Goal: Entertainment & Leisure: Browse casually

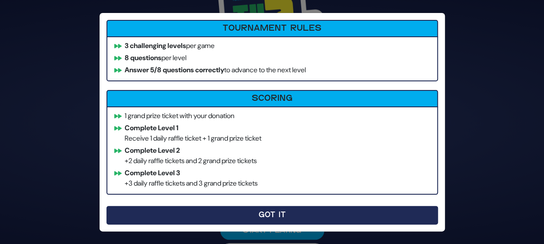
click at [221, 215] on button "Got It" at bounding box center [271, 215] width 331 height 19
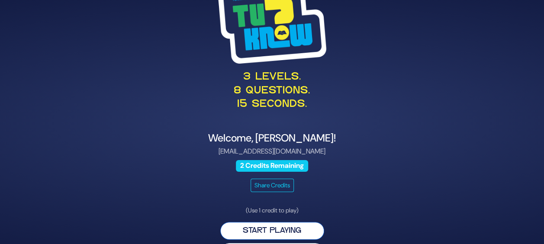
click at [261, 234] on button "Start Playing" at bounding box center [272, 231] width 104 height 18
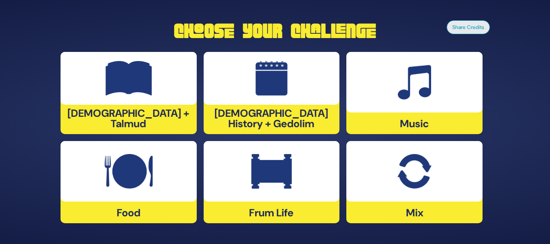
click at [143, 197] on div at bounding box center [129, 171] width 136 height 61
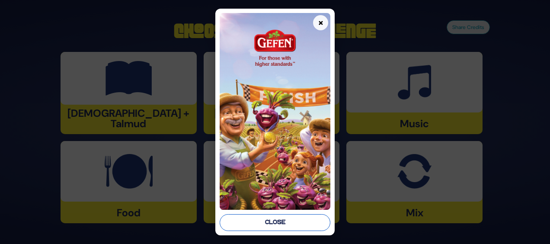
click at [250, 226] on button "Close" at bounding box center [275, 222] width 111 height 17
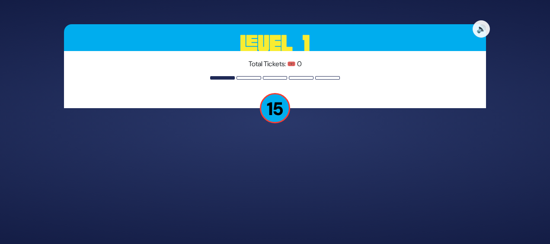
click at [273, 112] on p "15" at bounding box center [275, 108] width 30 height 30
click at [239, 169] on div "🔊 Level 1 Total Tickets: 🎟️ 0 15" at bounding box center [275, 122] width 443 height 216
click at [344, 180] on div "🔊 Level 1 Total Tickets: 🎟️ 0 15" at bounding box center [275, 122] width 443 height 216
click at [322, 94] on div "Total Tickets: 🎟️ 0" at bounding box center [275, 79] width 422 height 57
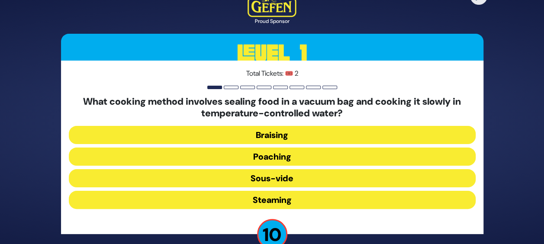
click at [270, 177] on button "Sous-vide" at bounding box center [272, 178] width 407 height 18
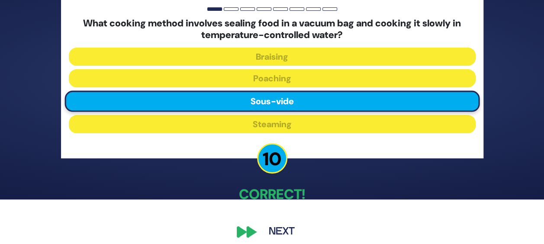
scroll to position [52, 0]
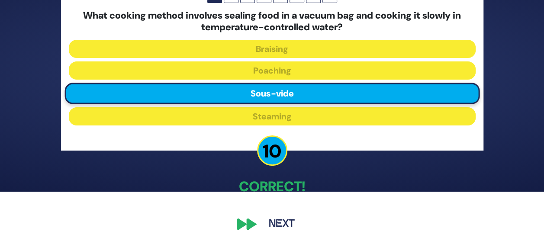
click at [274, 223] on button "Next" at bounding box center [282, 224] width 50 height 20
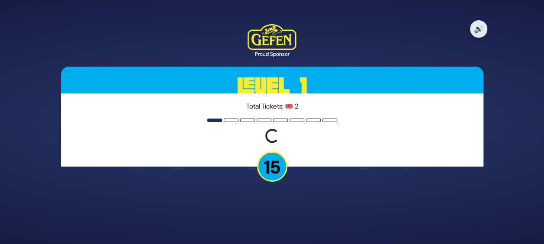
scroll to position [0, 0]
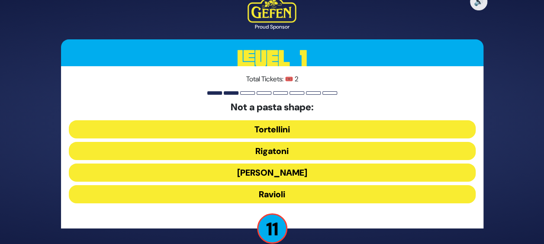
click at [278, 170] on button "Ronzoni" at bounding box center [272, 173] width 407 height 18
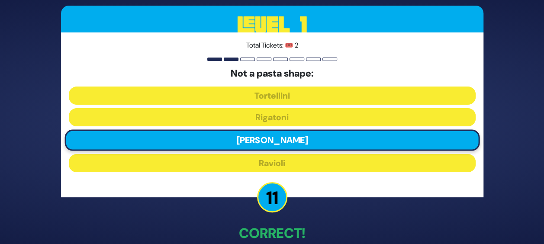
scroll to position [47, 0]
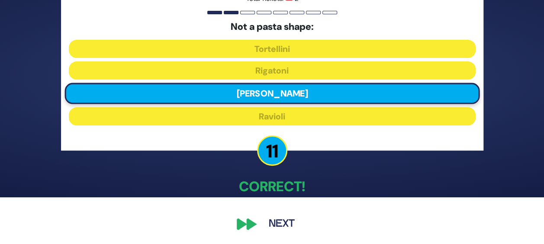
click at [279, 223] on button "Next" at bounding box center [282, 224] width 50 height 20
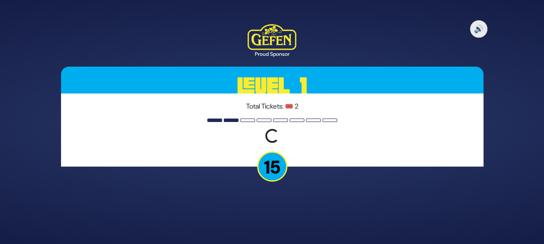
scroll to position [0, 0]
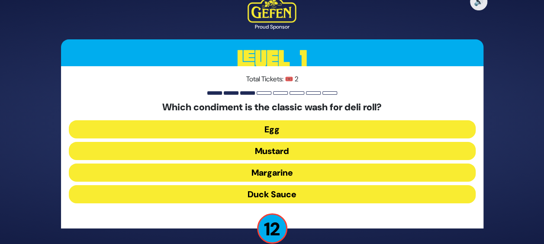
click at [289, 132] on button "Egg" at bounding box center [272, 129] width 407 height 18
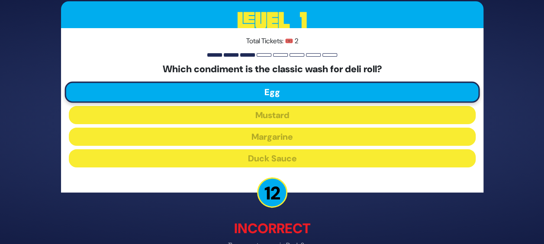
scroll to position [51, 0]
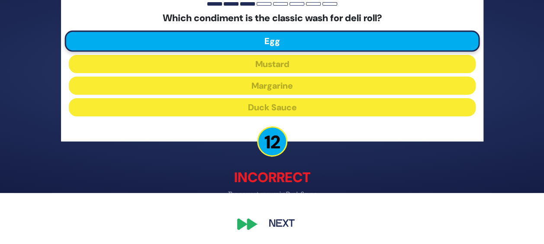
click at [271, 231] on button "Next" at bounding box center [282, 224] width 50 height 20
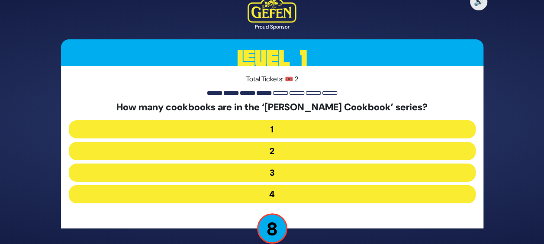
click at [283, 150] on button "2" at bounding box center [272, 151] width 407 height 18
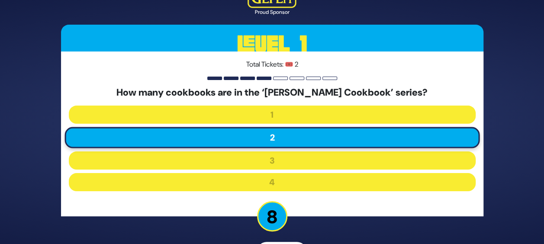
scroll to position [28, 0]
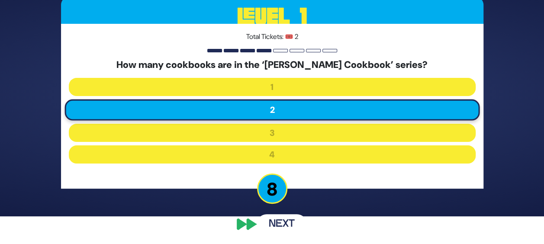
click at [273, 223] on button "Next" at bounding box center [282, 224] width 50 height 20
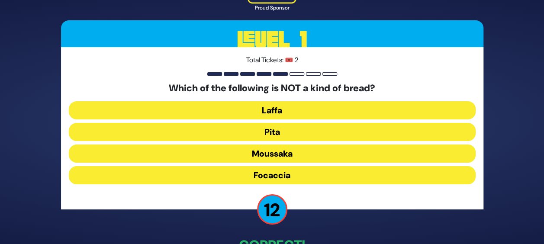
click at [280, 154] on button "Moussaka" at bounding box center [272, 154] width 407 height 18
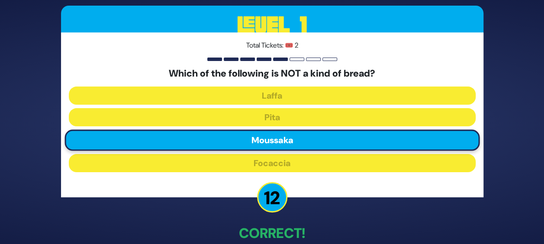
scroll to position [47, 0]
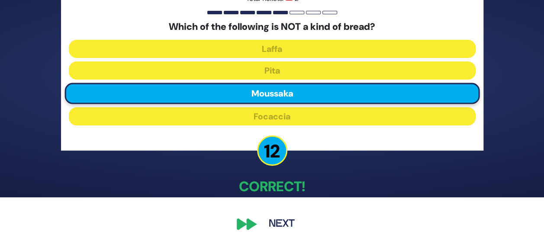
click at [266, 225] on button "Next" at bounding box center [282, 224] width 50 height 20
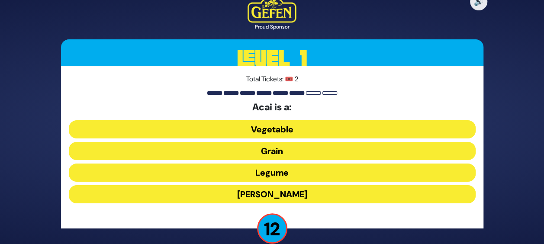
click at [271, 193] on button "Berry" at bounding box center [272, 194] width 407 height 18
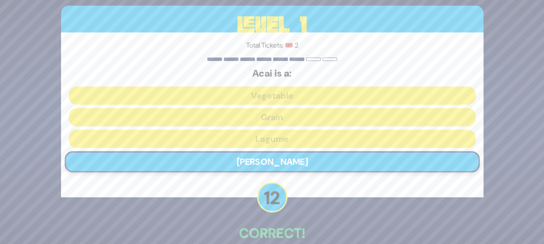
scroll to position [47, 0]
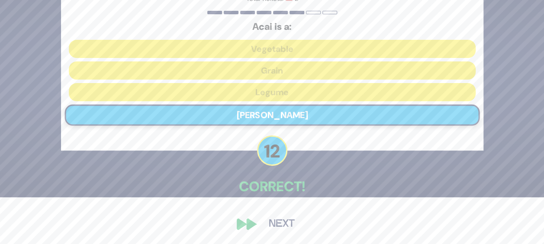
click at [287, 226] on button "Next" at bounding box center [282, 224] width 50 height 20
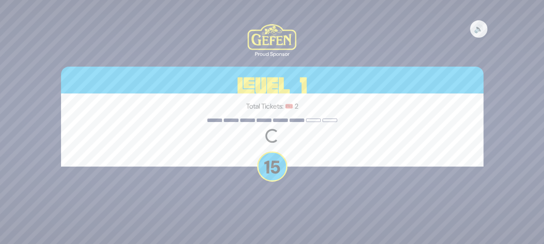
scroll to position [0, 0]
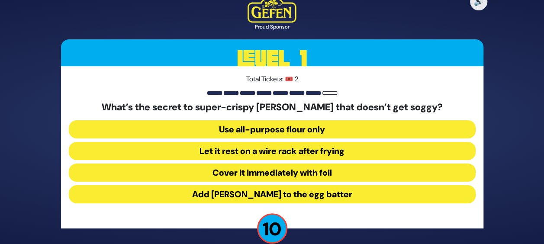
click at [326, 149] on button "Let it rest on a wire rack after frying" at bounding box center [272, 151] width 407 height 18
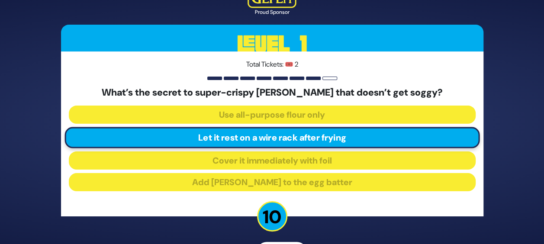
scroll to position [28, 0]
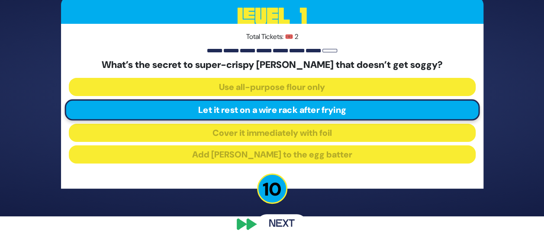
click at [283, 225] on button "Next" at bounding box center [282, 224] width 50 height 20
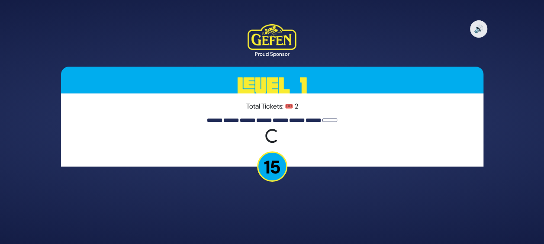
scroll to position [0, 0]
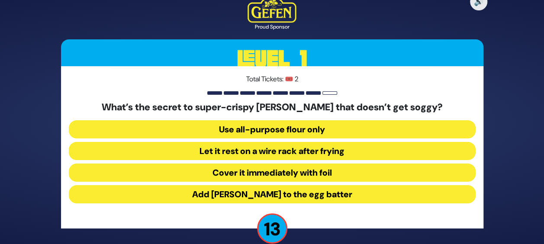
click at [310, 152] on button "Let it rest on a wire rack after frying" at bounding box center [272, 151] width 407 height 18
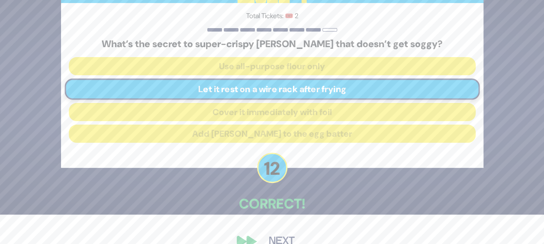
scroll to position [47, 0]
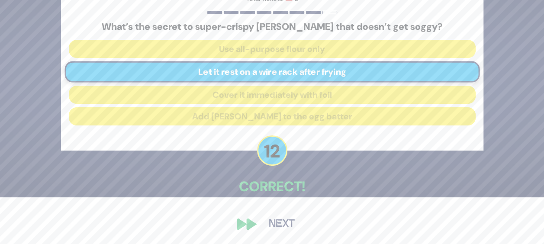
click at [288, 223] on button "Next" at bounding box center [282, 224] width 50 height 20
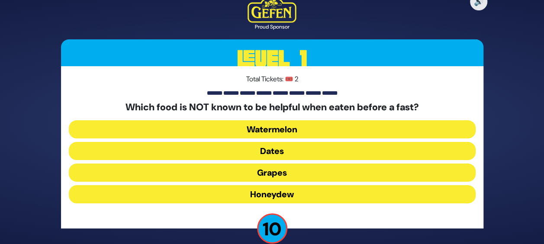
click at [295, 151] on button "Dates" at bounding box center [272, 151] width 407 height 18
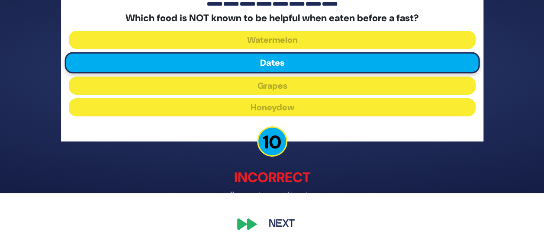
scroll to position [51, 0]
click at [273, 225] on button "Next" at bounding box center [282, 224] width 50 height 20
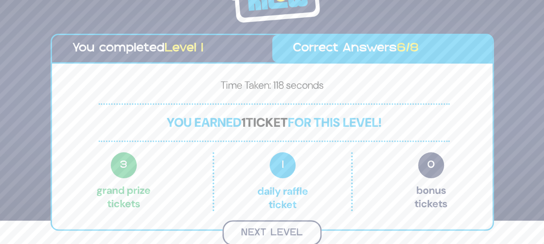
scroll to position [22, 0]
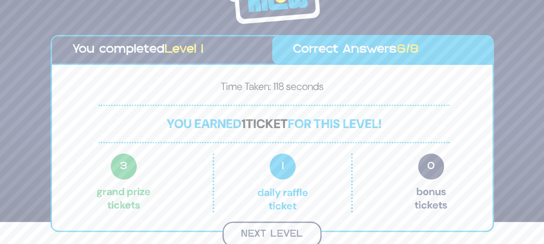
click at [277, 232] on button "Next Level" at bounding box center [271, 235] width 99 height 26
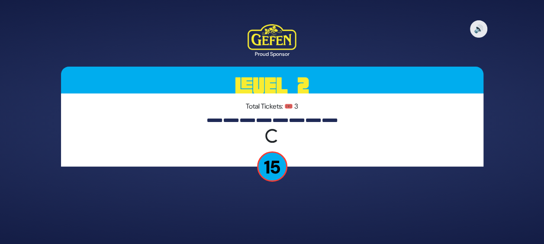
scroll to position [0, 0]
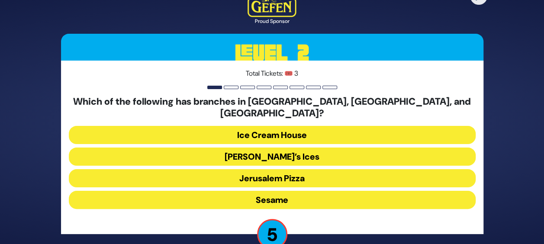
click at [279, 153] on button "Rita’s Ices" at bounding box center [272, 157] width 407 height 18
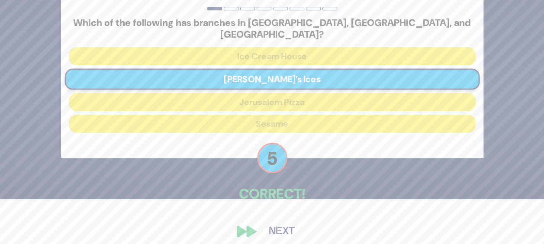
scroll to position [47, 0]
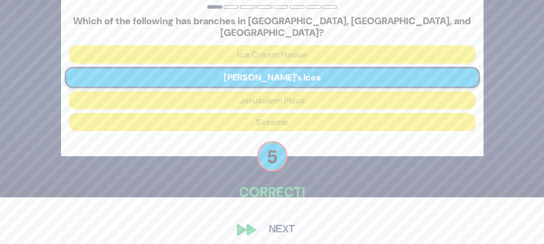
click at [279, 224] on button "Next" at bounding box center [282, 230] width 50 height 20
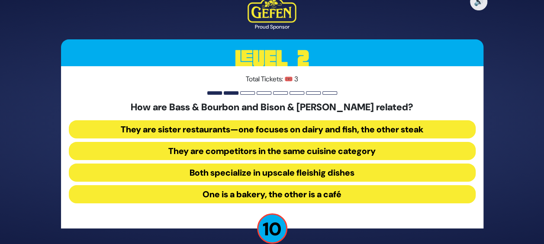
click at [298, 129] on button "They are sister restaurants—one focuses on dairy and fish, the other steak" at bounding box center [272, 129] width 407 height 18
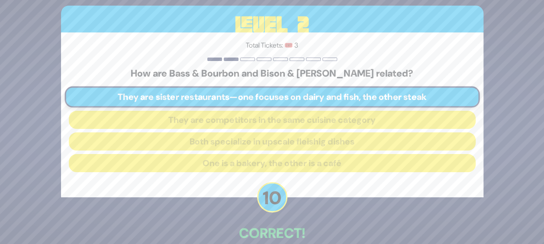
scroll to position [47, 0]
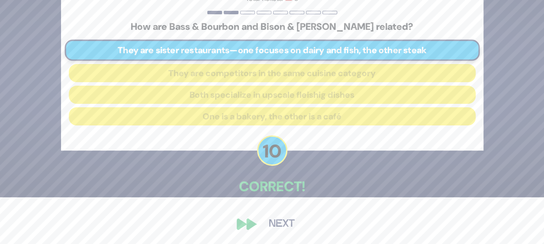
click at [277, 228] on button "Next" at bounding box center [282, 224] width 50 height 20
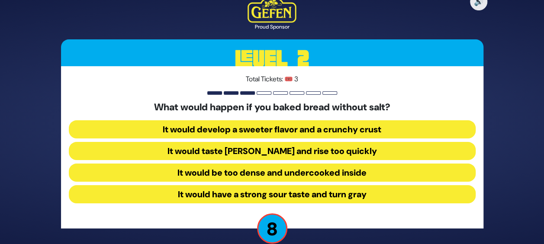
click at [297, 153] on button "It would taste bland and rise too quickly" at bounding box center [272, 151] width 407 height 18
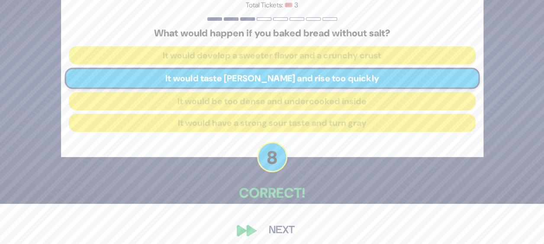
scroll to position [44, 0]
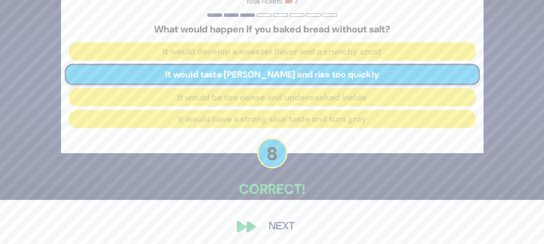
click at [271, 225] on button "Next" at bounding box center [282, 227] width 50 height 20
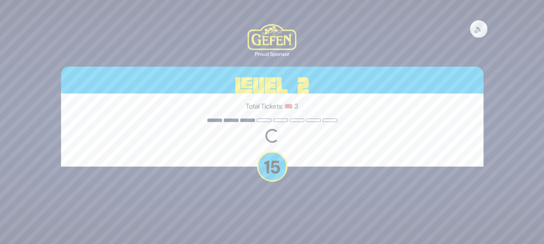
scroll to position [0, 0]
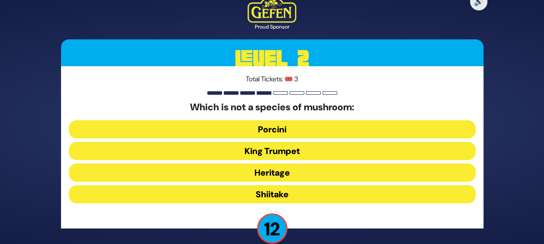
click at [286, 169] on button "Heritage" at bounding box center [272, 173] width 407 height 18
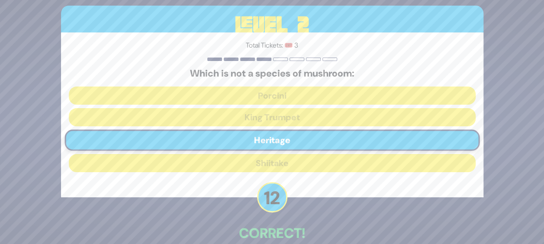
scroll to position [47, 0]
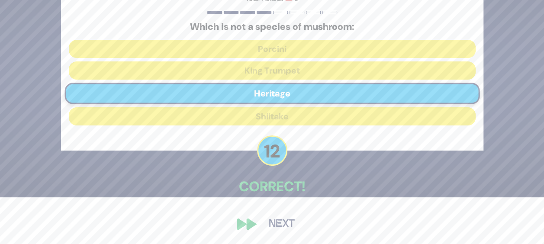
click at [277, 221] on button "Next" at bounding box center [282, 224] width 50 height 20
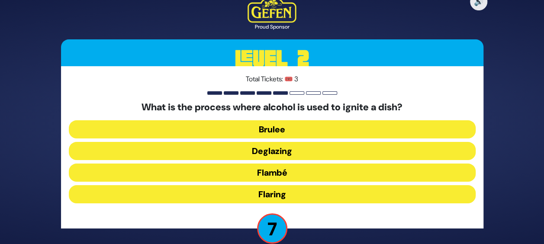
click at [276, 126] on button "Brulee" at bounding box center [272, 129] width 407 height 18
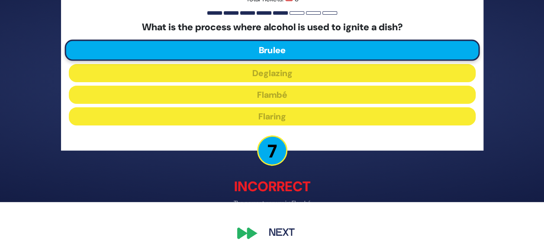
scroll to position [43, 0]
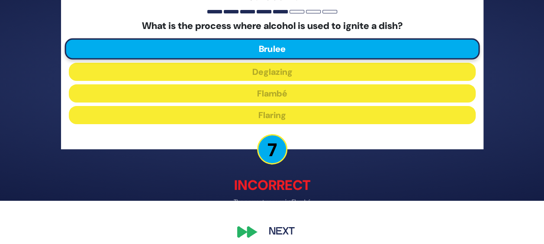
click at [270, 229] on button "Next" at bounding box center [282, 232] width 50 height 20
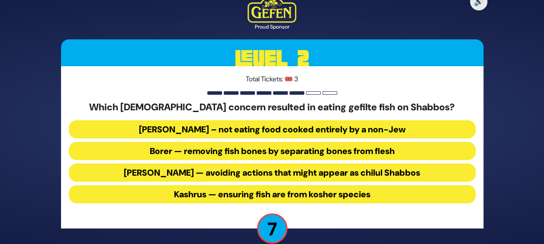
click at [256, 154] on button "Borer — removing fish bones by separating bones from flesh" at bounding box center [272, 151] width 407 height 18
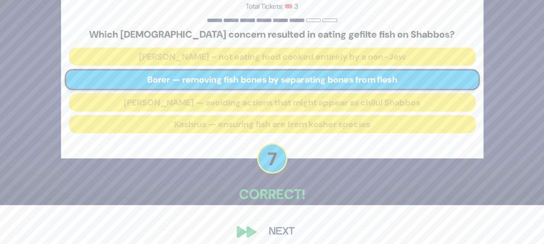
scroll to position [47, 0]
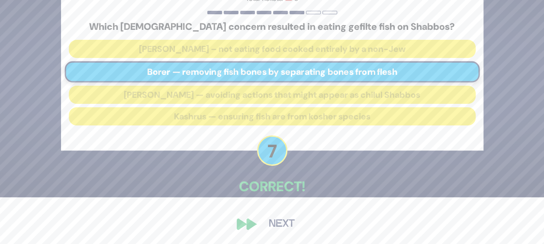
click at [264, 225] on button "Next" at bounding box center [282, 224] width 50 height 20
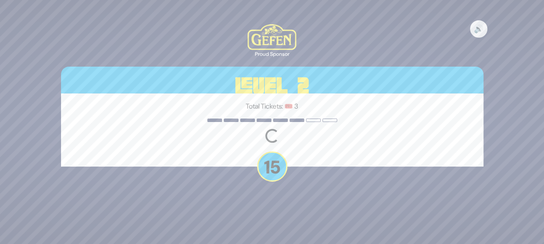
scroll to position [0, 0]
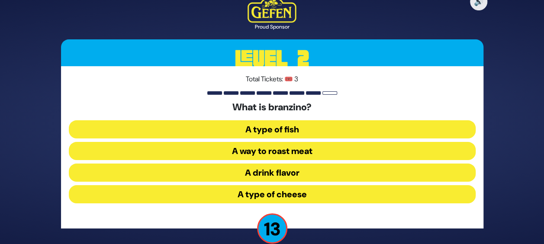
click at [280, 128] on button "A type of fish" at bounding box center [272, 129] width 407 height 18
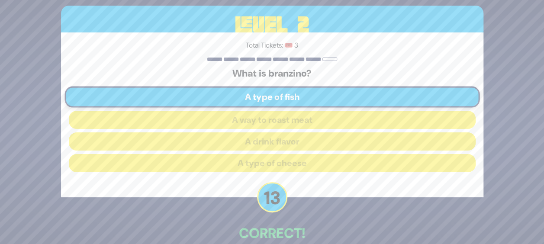
scroll to position [47, 0]
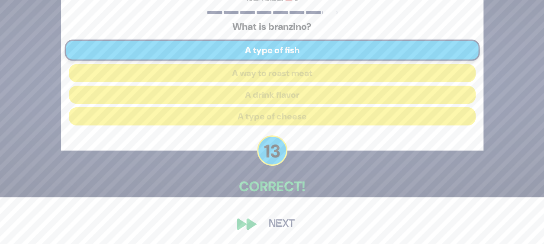
click at [266, 223] on button "Next" at bounding box center [282, 224] width 50 height 20
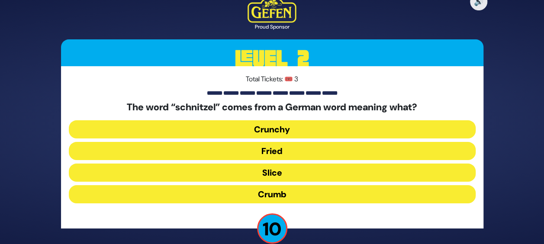
click at [283, 151] on button "Fried" at bounding box center [272, 151] width 407 height 18
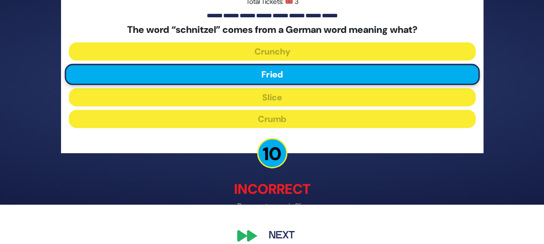
scroll to position [51, 0]
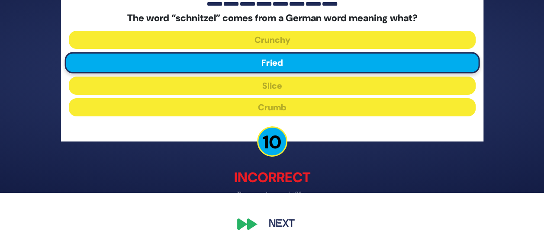
click at [272, 227] on button "Next" at bounding box center [282, 224] width 50 height 20
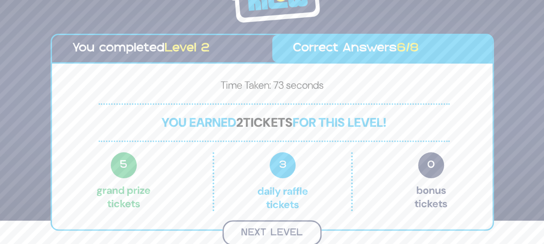
scroll to position [22, 0]
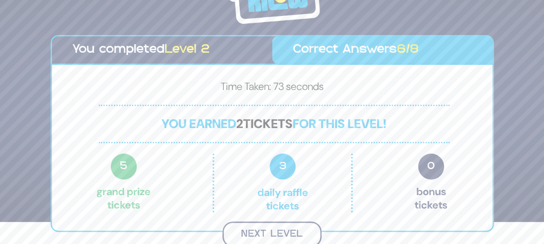
click at [265, 235] on button "Next Level" at bounding box center [271, 235] width 99 height 26
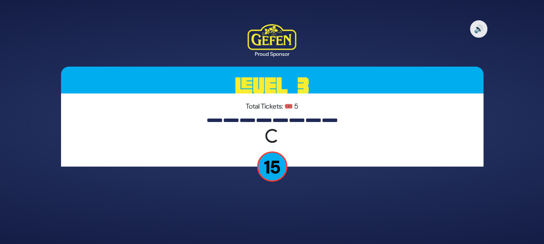
scroll to position [0, 0]
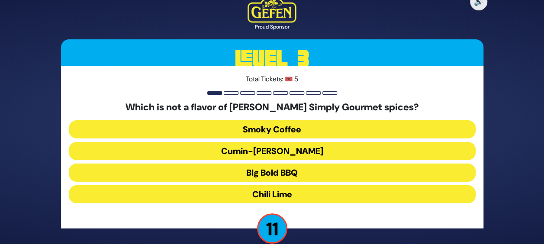
click at [274, 192] on button "Chili Lime" at bounding box center [272, 194] width 407 height 18
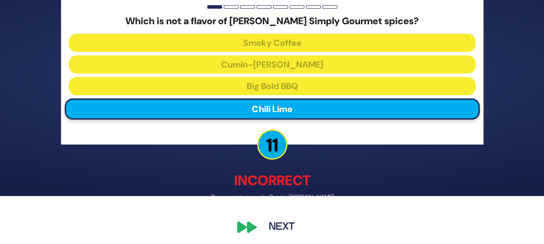
scroll to position [51, 0]
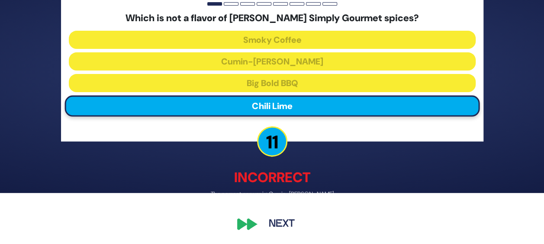
click at [272, 232] on button "Next" at bounding box center [282, 224] width 50 height 20
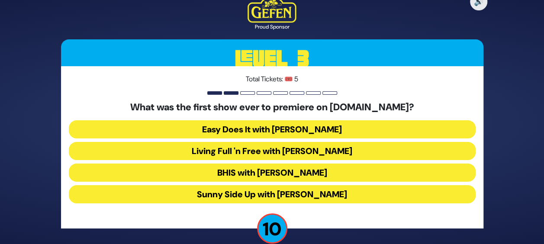
click at [320, 130] on button "Easy Does It with Esty Wolbe" at bounding box center [272, 129] width 407 height 18
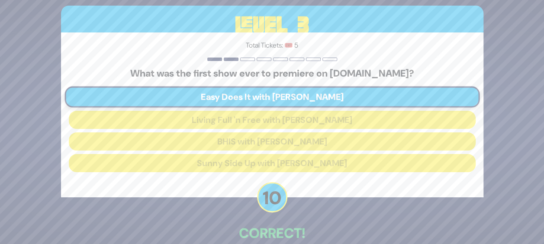
scroll to position [47, 0]
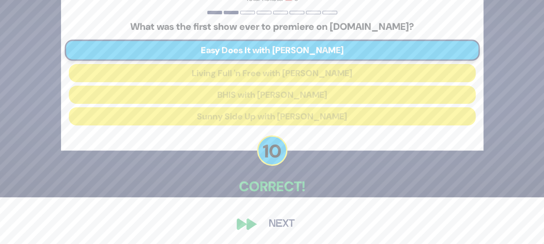
click at [270, 227] on button "Next" at bounding box center [282, 224] width 50 height 20
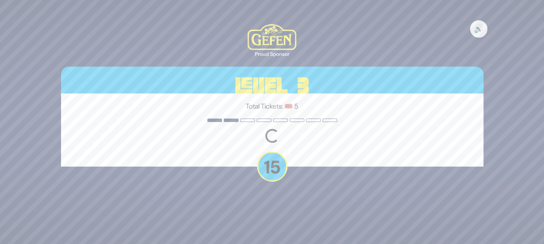
scroll to position [0, 0]
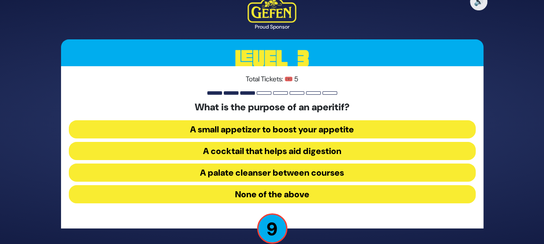
click at [312, 129] on button "A small appetizer to boost your appetite" at bounding box center [272, 129] width 407 height 18
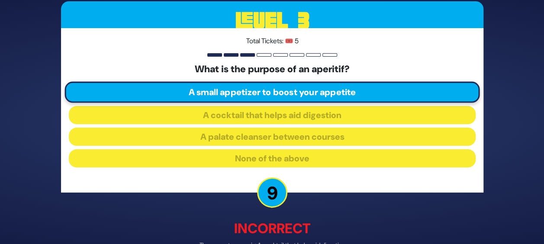
scroll to position [51, 0]
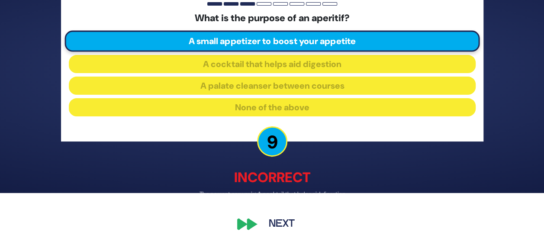
click at [276, 218] on button "Next" at bounding box center [282, 224] width 50 height 20
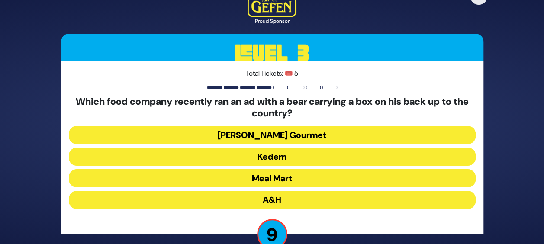
click at [288, 196] on button "A&H" at bounding box center [272, 200] width 407 height 18
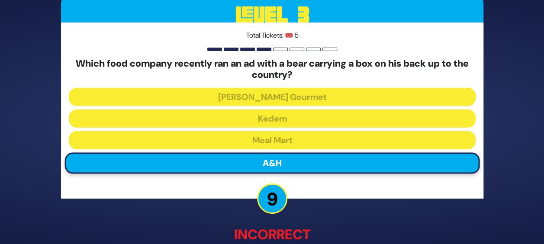
scroll to position [57, 0]
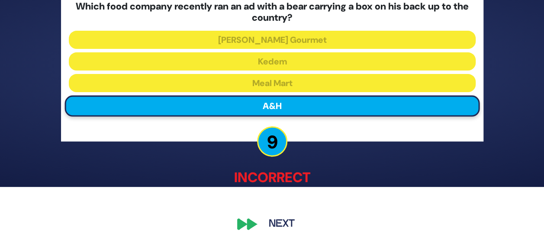
click at [273, 229] on button "Next" at bounding box center [282, 224] width 50 height 20
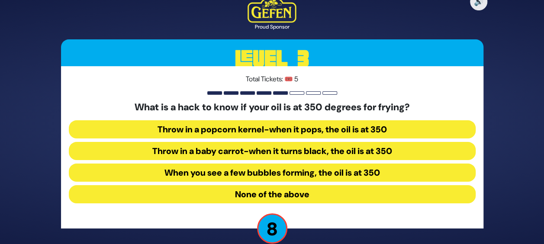
click at [303, 150] on button "Throw in a baby carrot-when it turns black, the oil is at 350" at bounding box center [272, 151] width 407 height 18
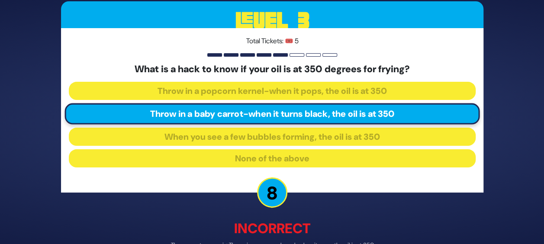
scroll to position [51, 0]
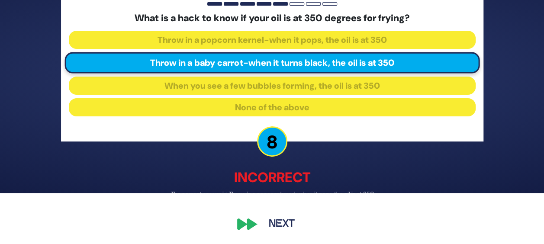
click at [286, 216] on button "Next" at bounding box center [282, 224] width 50 height 20
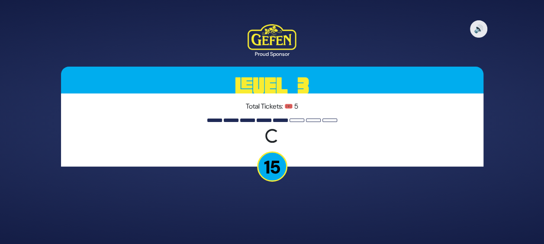
scroll to position [0, 0]
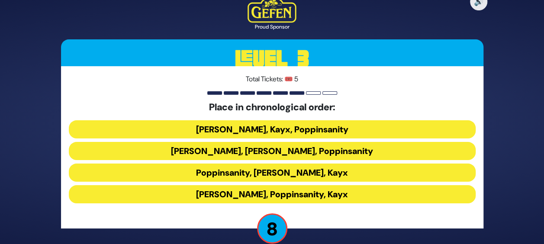
click at [294, 130] on button "Siegelmans, Kayx, Poppinsanity" at bounding box center [272, 129] width 407 height 18
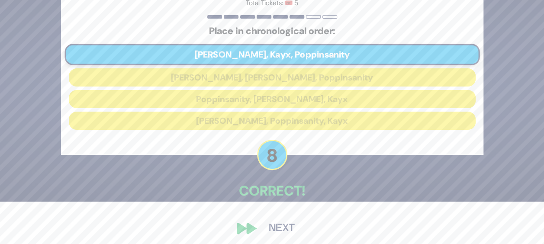
scroll to position [47, 0]
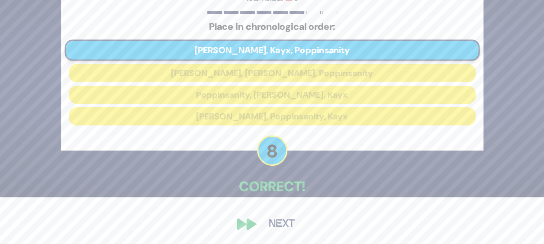
click at [273, 223] on button "Next" at bounding box center [282, 224] width 50 height 20
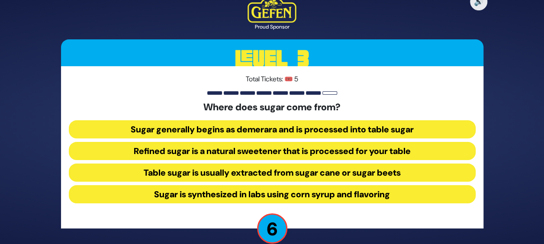
click at [259, 173] on button "Table sugar is usually extracted from sugar cane or sugar beets" at bounding box center [272, 173] width 407 height 18
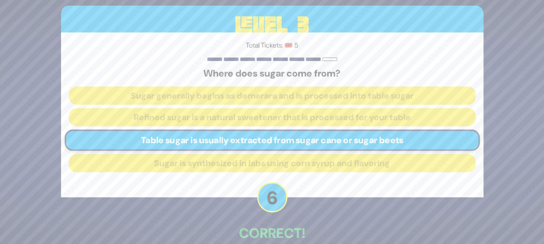
scroll to position [47, 0]
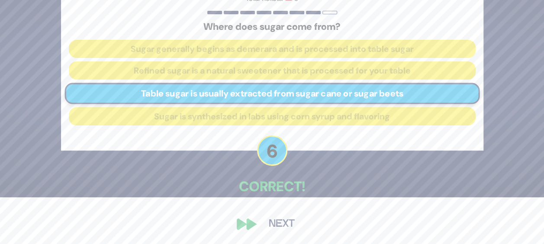
click at [256, 224] on div "🔊 Proud Sponsor Level 3 Total Tickets: 🎟️ 5 Where does sugar come from? Sugar g…" at bounding box center [272, 75] width 443 height 338
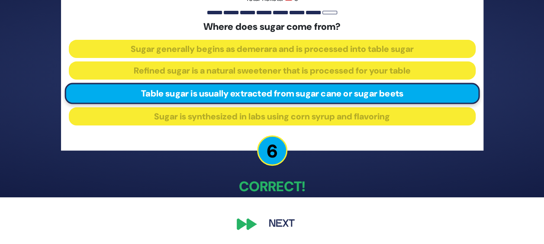
click at [282, 224] on button "Next" at bounding box center [282, 224] width 50 height 20
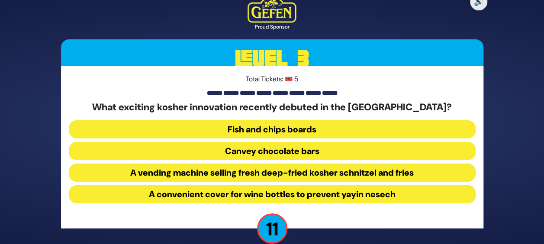
click at [296, 128] on button "Fish and chips boards" at bounding box center [272, 129] width 407 height 18
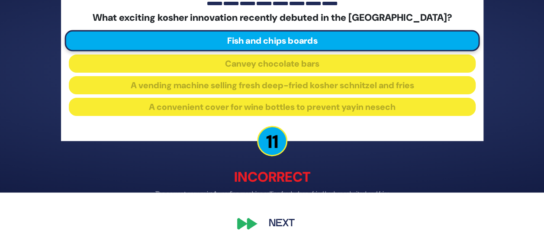
scroll to position [51, 0]
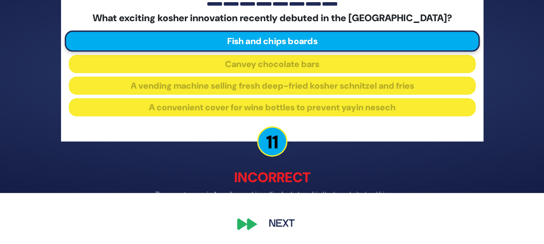
click at [273, 226] on button "Next" at bounding box center [282, 224] width 50 height 20
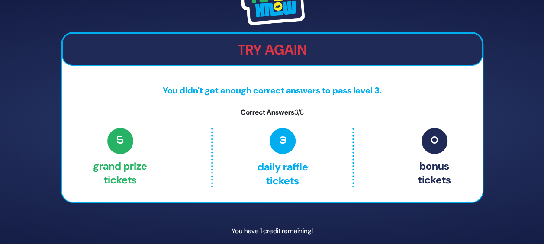
scroll to position [33, 0]
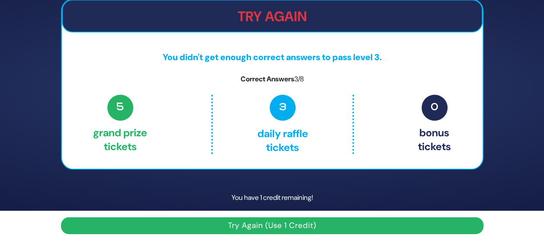
click at [269, 226] on button "Try Again (Use 1 Credit)" at bounding box center [272, 225] width 422 height 17
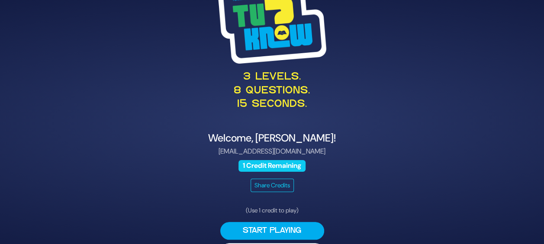
scroll to position [27, 0]
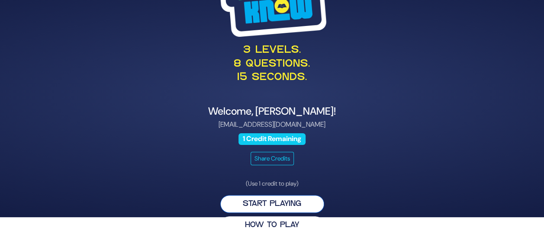
click at [274, 200] on button "Start Playing" at bounding box center [272, 204] width 104 height 18
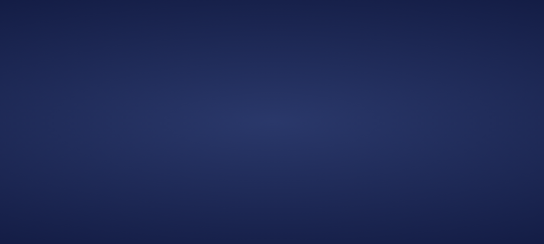
scroll to position [0, 0]
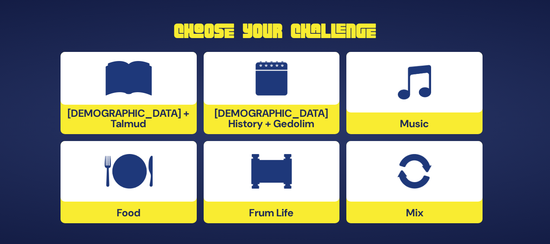
click at [286, 196] on div at bounding box center [272, 171] width 136 height 61
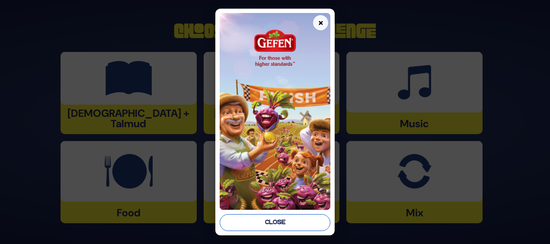
click at [285, 216] on button "Close" at bounding box center [275, 222] width 111 height 17
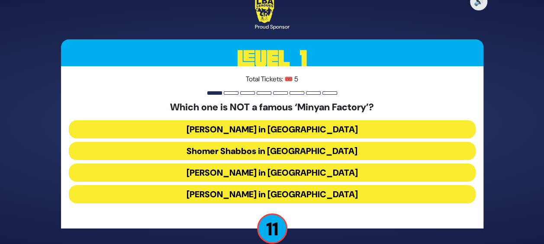
click at [277, 195] on button "[PERSON_NAME] in [GEOGRAPHIC_DATA]" at bounding box center [272, 194] width 407 height 18
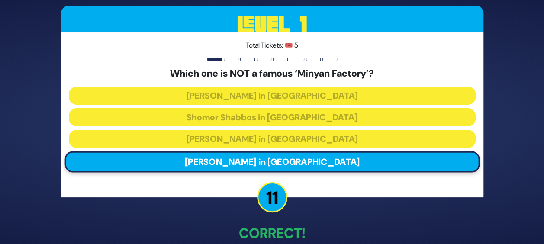
scroll to position [47, 0]
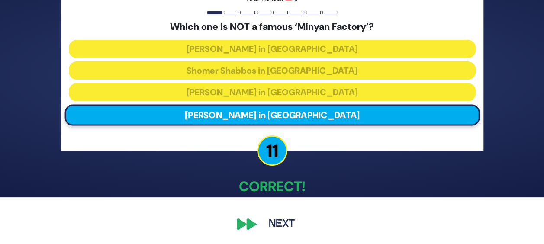
click at [274, 222] on button "Next" at bounding box center [282, 224] width 50 height 20
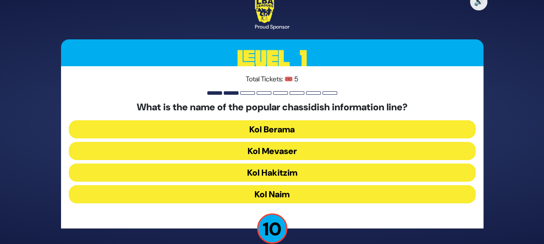
click at [295, 147] on button "Kol Mevaser" at bounding box center [272, 151] width 407 height 18
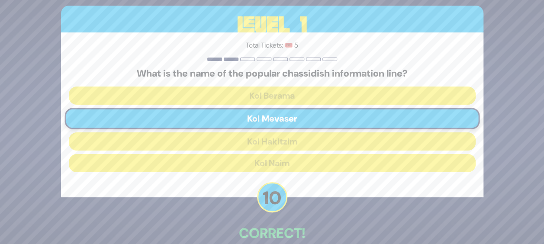
scroll to position [47, 0]
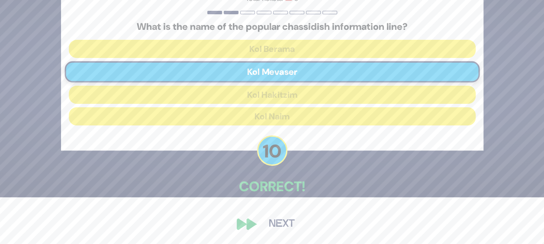
click at [275, 219] on button "Next" at bounding box center [282, 224] width 50 height 20
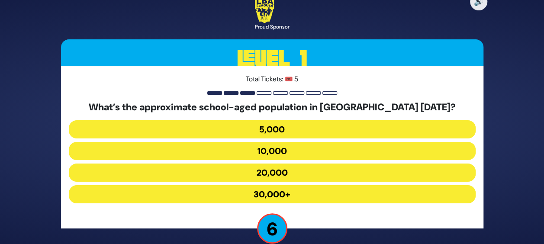
click at [286, 157] on button "10,000" at bounding box center [272, 151] width 407 height 18
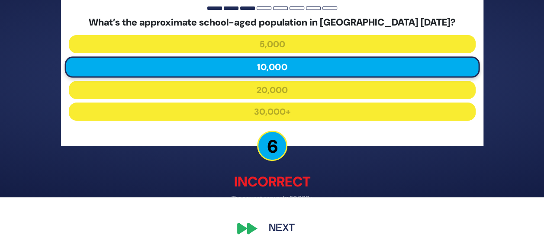
scroll to position [51, 0]
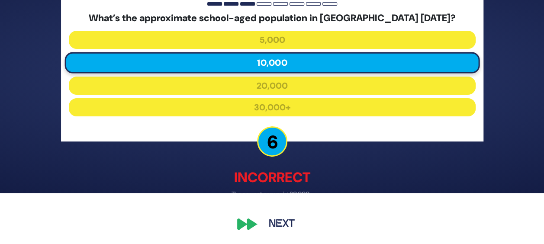
click at [283, 222] on button "Next" at bounding box center [282, 224] width 50 height 20
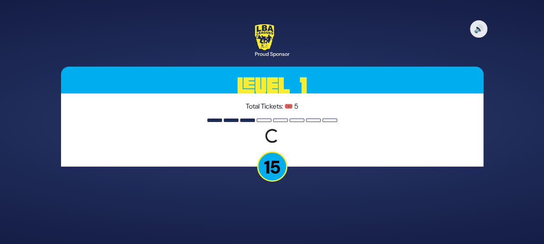
scroll to position [0, 0]
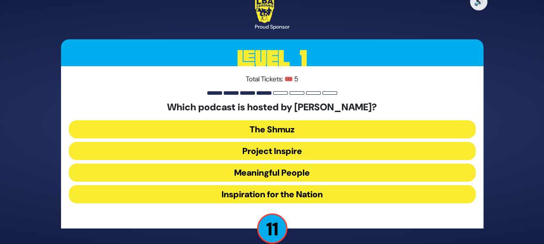
click at [280, 173] on button "Meaningful People" at bounding box center [272, 173] width 407 height 18
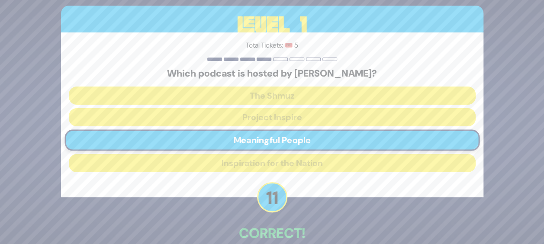
scroll to position [47, 0]
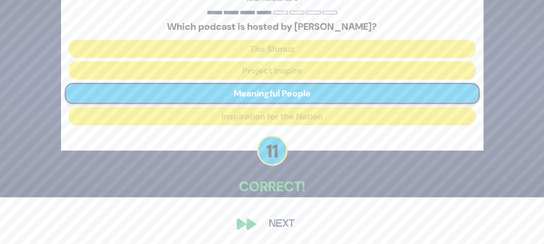
click at [272, 219] on button "Next" at bounding box center [282, 224] width 50 height 20
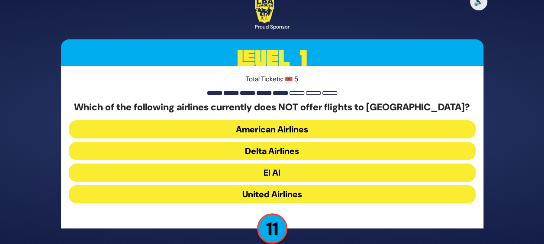
click at [293, 128] on button "American Airlines" at bounding box center [272, 129] width 407 height 18
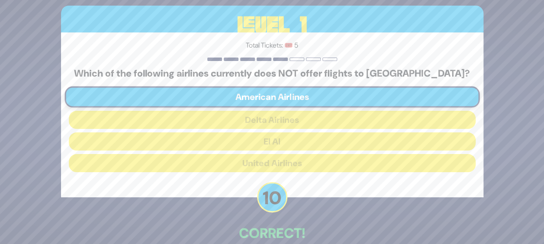
scroll to position [47, 0]
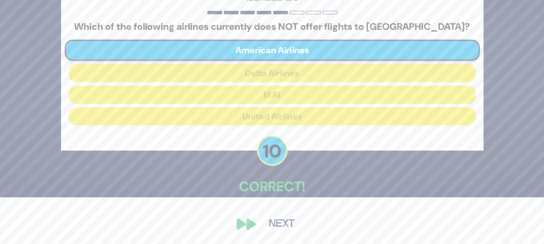
click at [281, 220] on button "Next" at bounding box center [282, 224] width 50 height 20
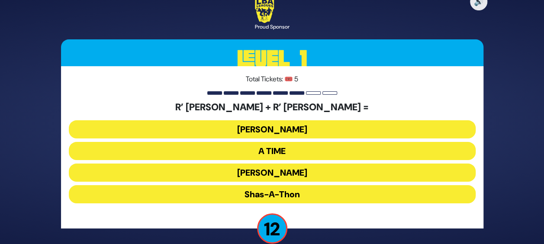
click at [267, 132] on button "[PERSON_NAME]" at bounding box center [272, 129] width 407 height 18
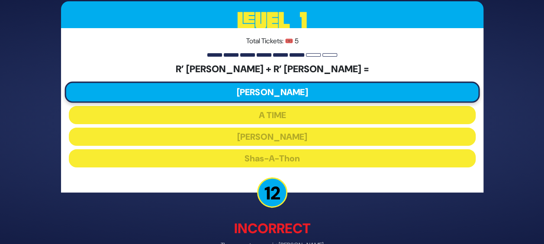
scroll to position [51, 0]
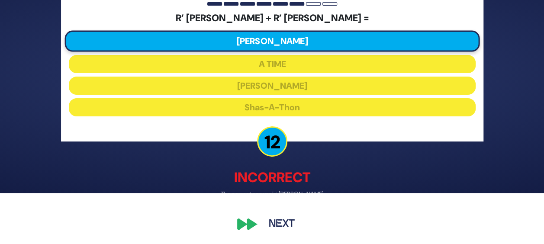
click at [273, 222] on button "Next" at bounding box center [282, 224] width 50 height 20
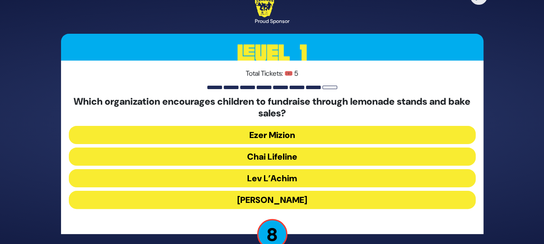
click at [288, 176] on button "Lev L’Achim" at bounding box center [272, 178] width 407 height 18
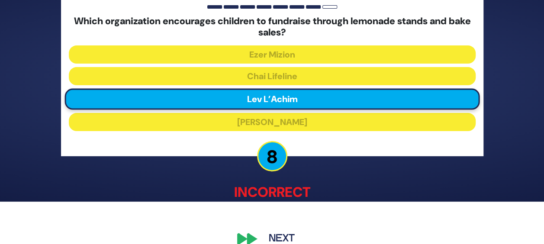
scroll to position [57, 0]
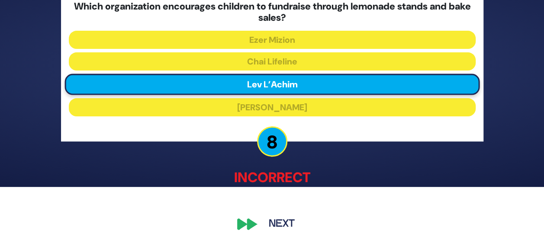
click at [285, 221] on button "Next" at bounding box center [282, 224] width 50 height 20
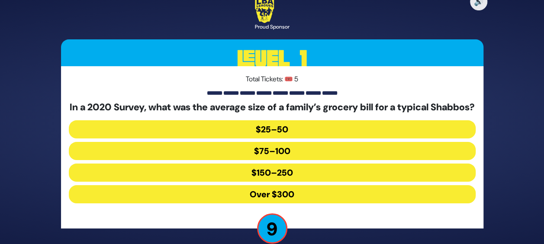
click at [286, 181] on button "$150–250" at bounding box center [272, 173] width 407 height 18
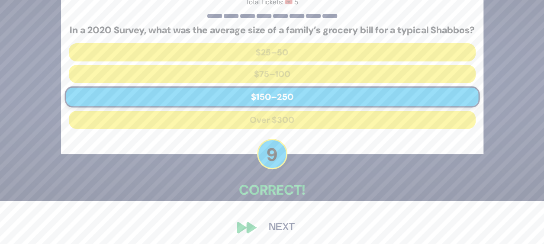
scroll to position [52, 0]
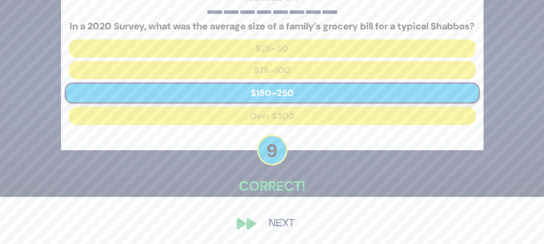
click at [281, 218] on button "Next" at bounding box center [282, 224] width 50 height 20
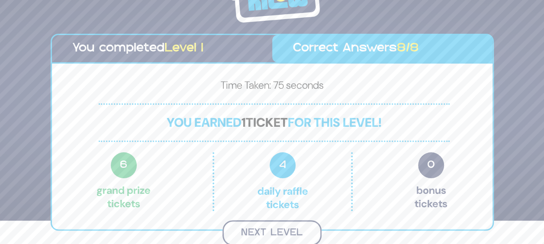
scroll to position [22, 0]
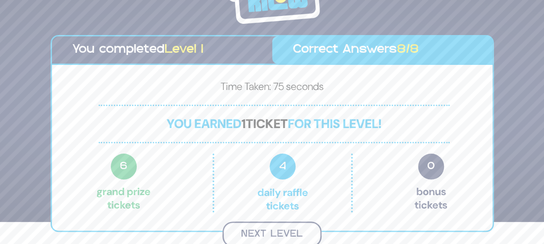
click at [297, 230] on button "Next Level" at bounding box center [271, 235] width 99 height 26
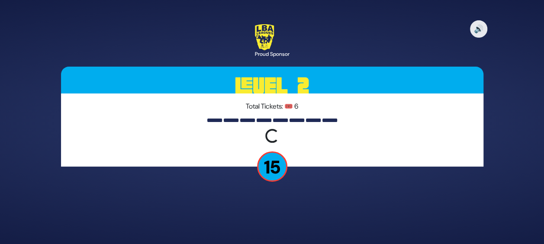
scroll to position [0, 0]
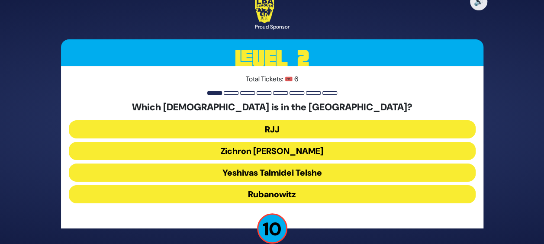
click at [293, 193] on button "Rubanowitz" at bounding box center [272, 194] width 407 height 18
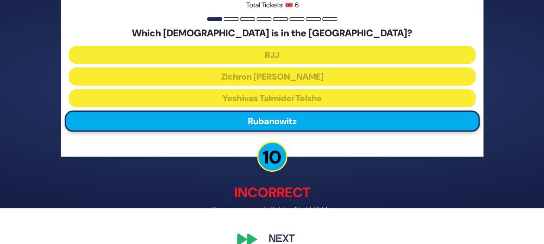
scroll to position [36, 0]
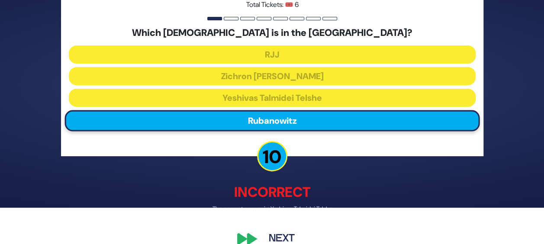
click at [271, 240] on button "Next" at bounding box center [282, 239] width 50 height 20
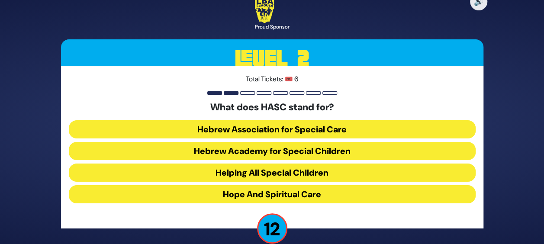
click at [301, 168] on button "Helping All Special Children" at bounding box center [272, 173] width 407 height 18
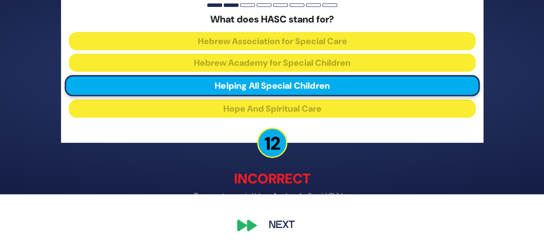
scroll to position [51, 0]
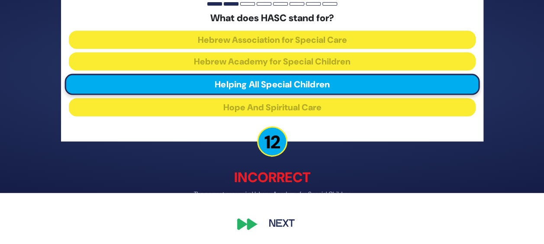
click at [290, 227] on button "Next" at bounding box center [282, 224] width 50 height 20
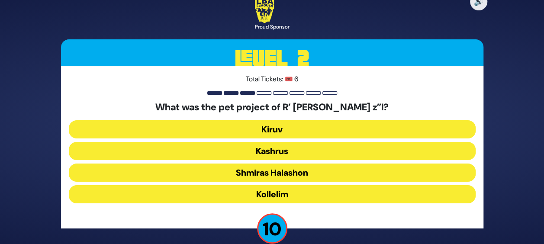
click at [316, 195] on button "Kollelim" at bounding box center [272, 194] width 407 height 18
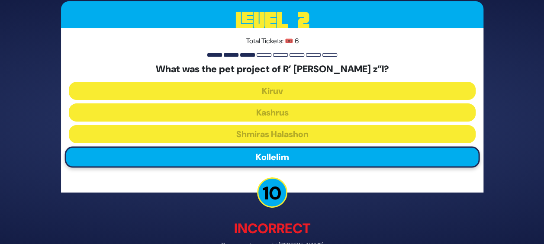
scroll to position [51, 0]
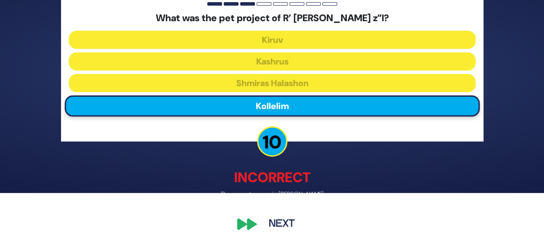
click at [277, 231] on button "Next" at bounding box center [282, 224] width 50 height 20
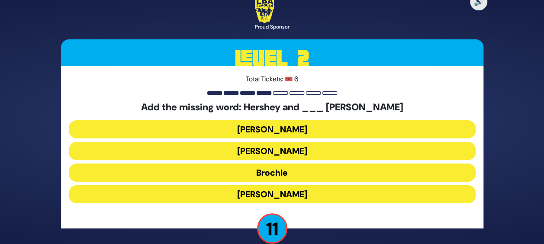
click at [302, 148] on button "[PERSON_NAME]" at bounding box center [272, 151] width 407 height 18
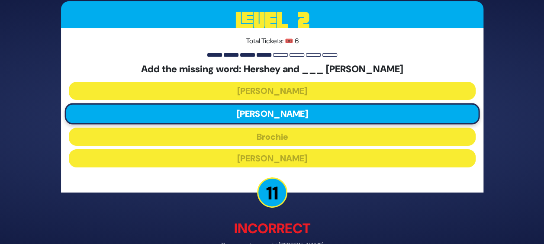
scroll to position [51, 0]
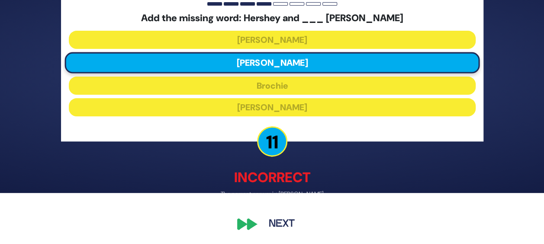
click at [280, 221] on button "Next" at bounding box center [282, 224] width 50 height 20
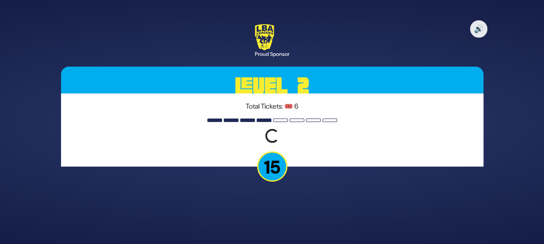
scroll to position [0, 0]
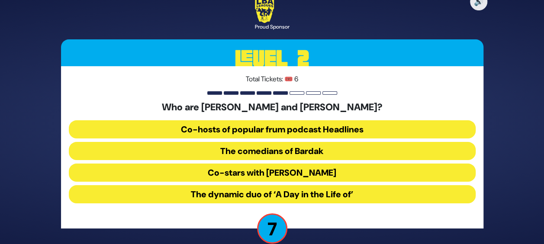
click at [314, 147] on button "The comedians of Bardak" at bounding box center [272, 151] width 407 height 18
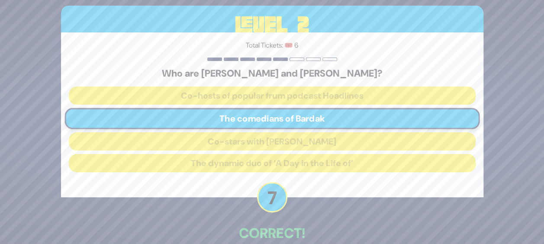
scroll to position [47, 0]
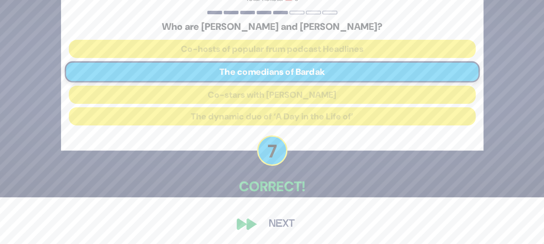
click at [281, 225] on button "Next" at bounding box center [282, 224] width 50 height 20
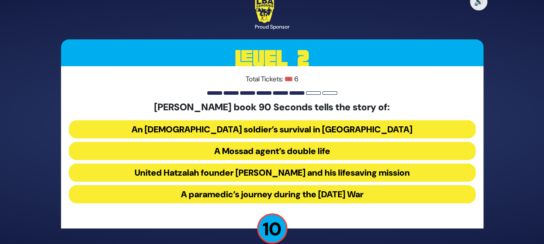
click at [332, 171] on button "United Hatzalah founder [PERSON_NAME] and his lifesaving mission" at bounding box center [272, 173] width 407 height 18
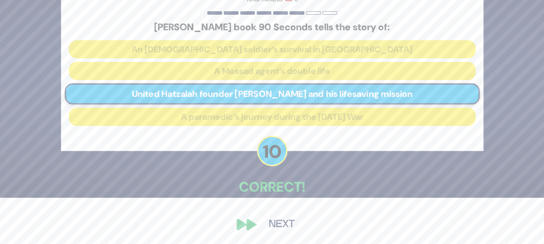
scroll to position [47, 0]
click at [277, 222] on button "Next" at bounding box center [282, 224] width 50 height 20
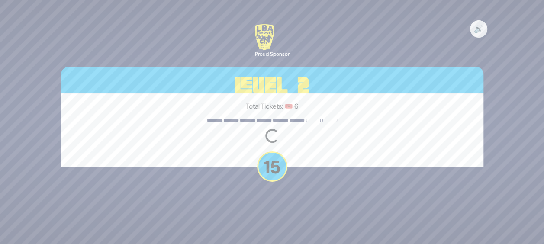
scroll to position [0, 0]
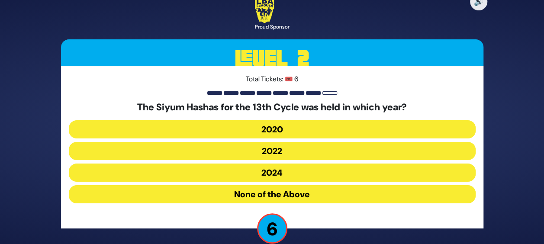
click at [303, 190] on button "None of the Above" at bounding box center [272, 194] width 407 height 18
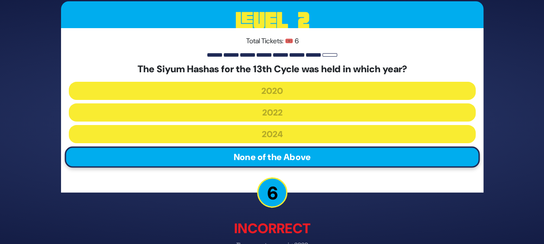
scroll to position [51, 0]
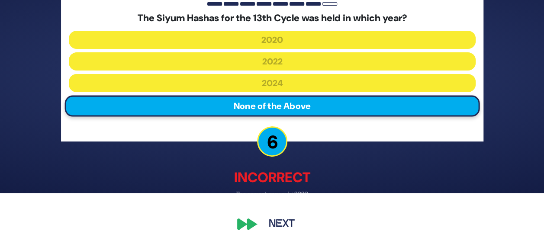
click at [276, 222] on button "Next" at bounding box center [282, 224] width 50 height 20
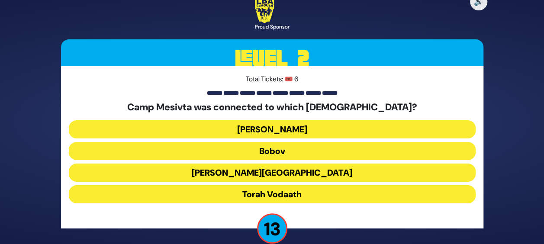
click at [292, 177] on button "[PERSON_NAME][GEOGRAPHIC_DATA]" at bounding box center [272, 173] width 407 height 18
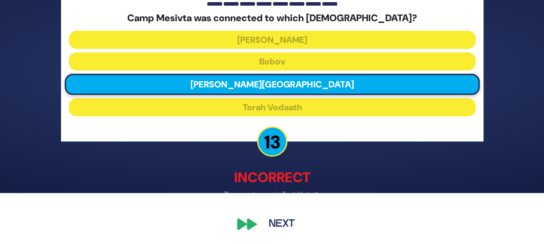
click at [283, 231] on button "Next" at bounding box center [282, 224] width 50 height 20
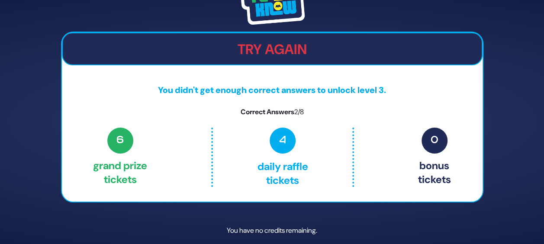
click at [246, 77] on div "Try Again You didn't get enough correct answers to unlock level 3. Correct Answ…" at bounding box center [272, 117] width 422 height 171
click at [207, 87] on p "You didn't get enough correct answers to unlock level 3." at bounding box center [272, 90] width 421 height 13
